Goal: Check status: Check status

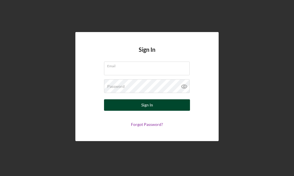
type input "[EMAIL_ADDRESS][DOMAIN_NAME]"
click at [149, 105] on div "Sign In" at bounding box center [147, 104] width 12 height 11
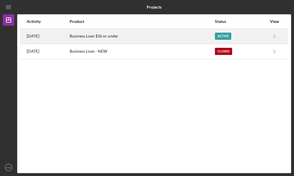
click at [133, 34] on div "Business Loan $5k or under" at bounding box center [142, 36] width 145 height 14
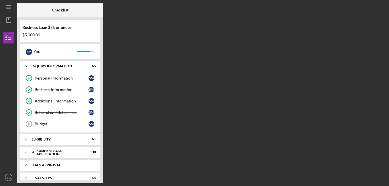
click at [81, 165] on div "Loan Approval" at bounding box center [63, 165] width 62 height 3
click at [57, 176] on div "Loan Pre-Approval" at bounding box center [62, 177] width 54 height 5
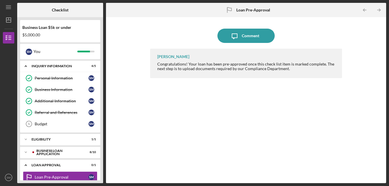
drag, startPoint x: 101, startPoint y: 101, endPoint x: 103, endPoint y: 117, distance: 16.7
click at [103, 117] on div "Checklist Business Loan $5k or under $5,000.00 S M You Icon/Expander INQUIRY IN…" at bounding box center [201, 93] width 369 height 181
click at [64, 165] on div "Loan Approval" at bounding box center [63, 165] width 62 height 3
drag, startPoint x: 101, startPoint y: 110, endPoint x: 103, endPoint y: 122, distance: 11.5
click at [103, 122] on div "Business Loan $5k or under $5,000.00 S M You Icon/Expander INQUIRY INFORMATION …" at bounding box center [60, 100] width 86 height 166
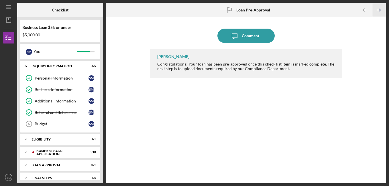
click at [294, 8] on icon "Icon/Table Pagination Arrow" at bounding box center [379, 10] width 13 height 13
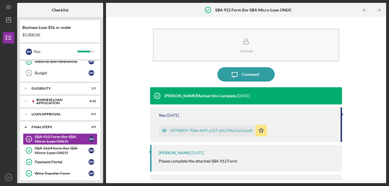
scroll to position [70, 0]
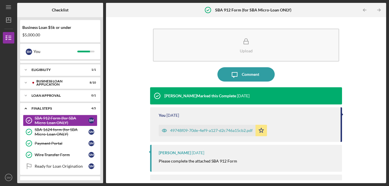
drag, startPoint x: 381, startPoint y: 38, endPoint x: 383, endPoint y: 59, distance: 21.3
click at [294, 59] on div "Upload Icon/Message Comment [PERSON_NAME] Marked this Complete [DATE] You [DATE…" at bounding box center [246, 100] width 274 height 160
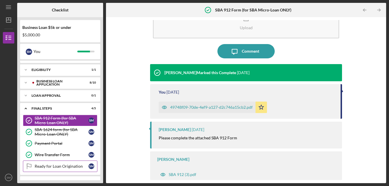
click at [49, 165] on div "Ready for Loan Origination" at bounding box center [62, 166] width 54 height 5
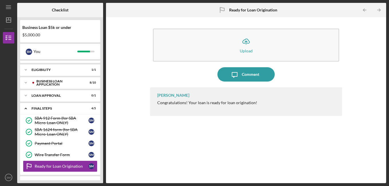
drag, startPoint x: 388, startPoint y: 25, endPoint x: 389, endPoint y: 45, distance: 19.5
click at [294, 45] on div "Icon/Menu Ready for Loan Origination Ready for Loan Origination Checklist Busin…" at bounding box center [194, 93] width 389 height 186
click at [294, 10] on icon "Icon/Table Pagination Arrow" at bounding box center [379, 10] width 13 height 13
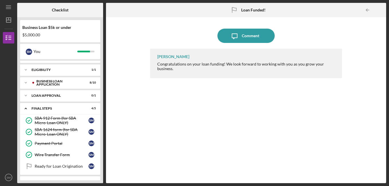
scroll to position [95, 0]
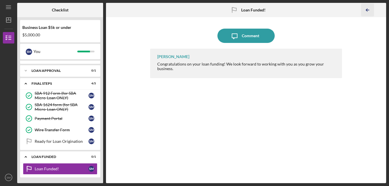
click at [294, 11] on icon "Icon/Table Pagination Arrow" at bounding box center [367, 10] width 13 height 13
